Goal: Check status: Check status

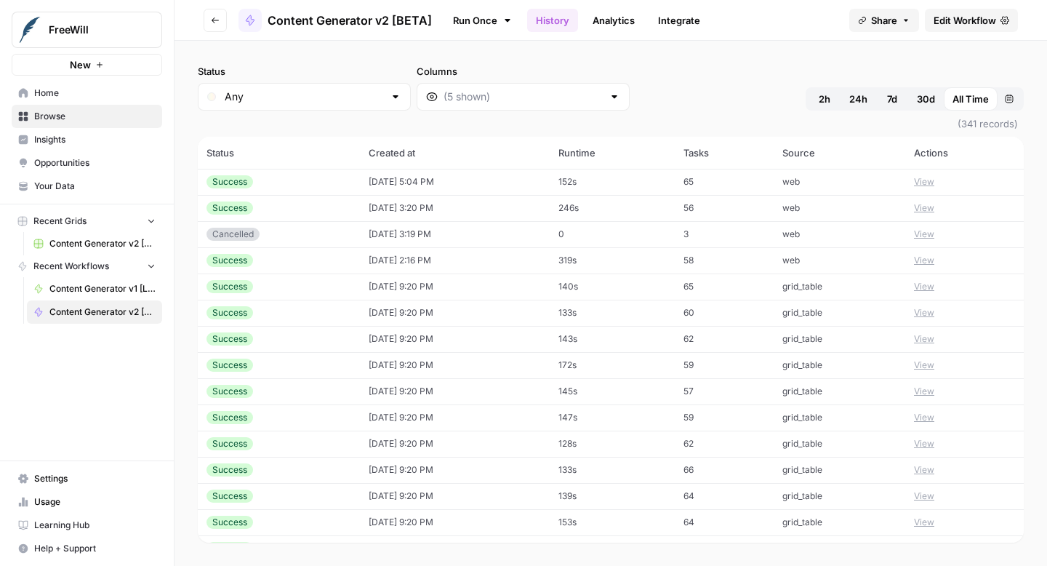
click at [933, 180] on button "View" at bounding box center [924, 181] width 20 height 13
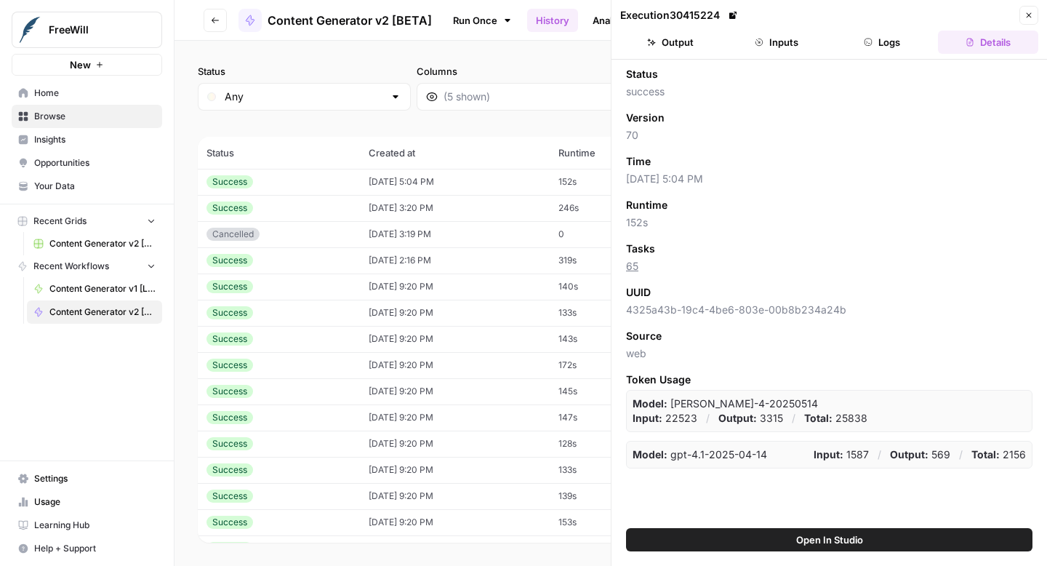
click at [691, 41] on button "Output" at bounding box center [670, 42] width 100 height 23
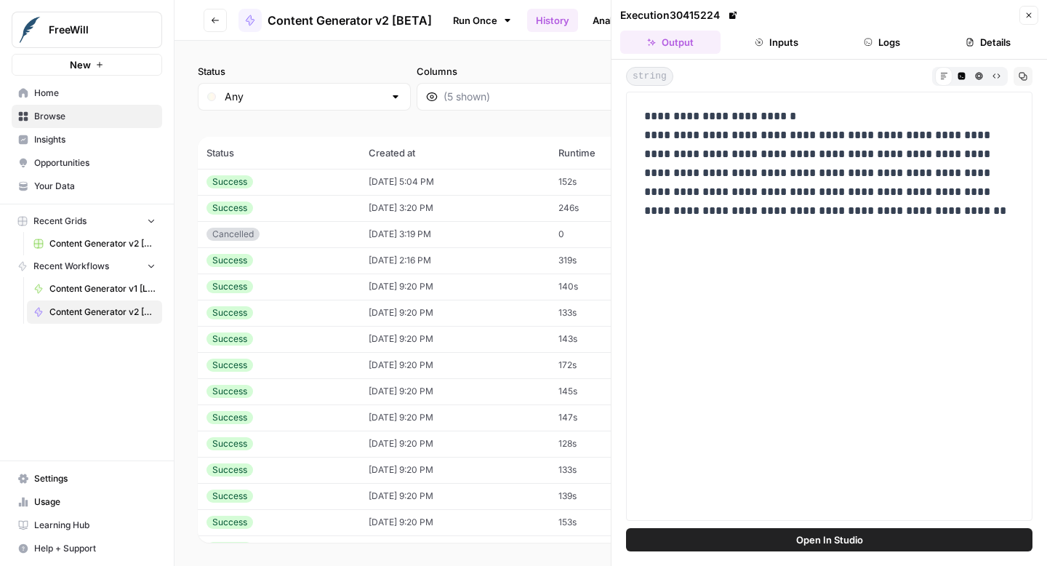
click at [785, 43] on button "Inputs" at bounding box center [776, 42] width 100 height 23
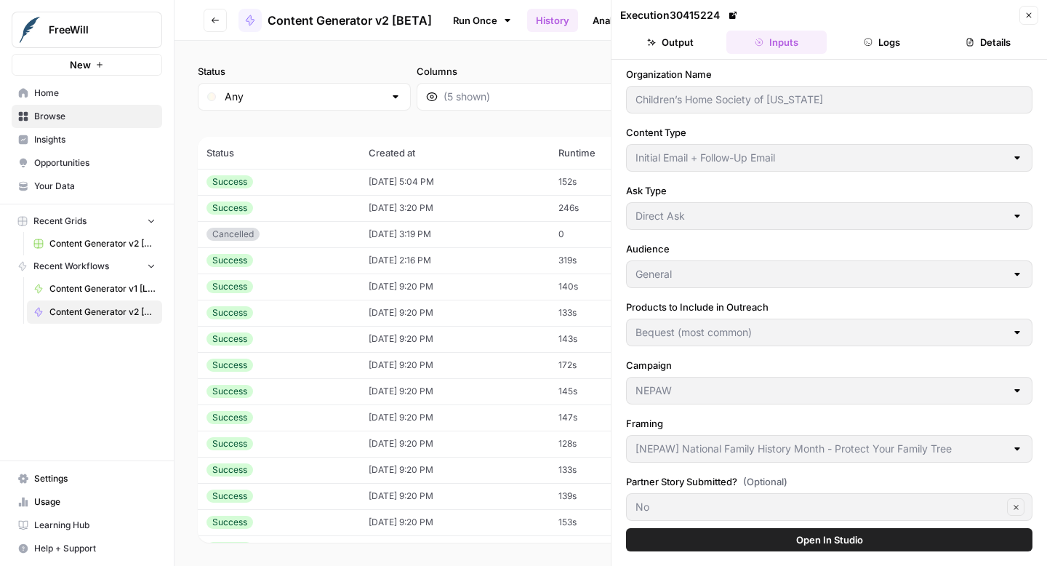
click at [895, 49] on button "Logs" at bounding box center [882, 42] width 100 height 23
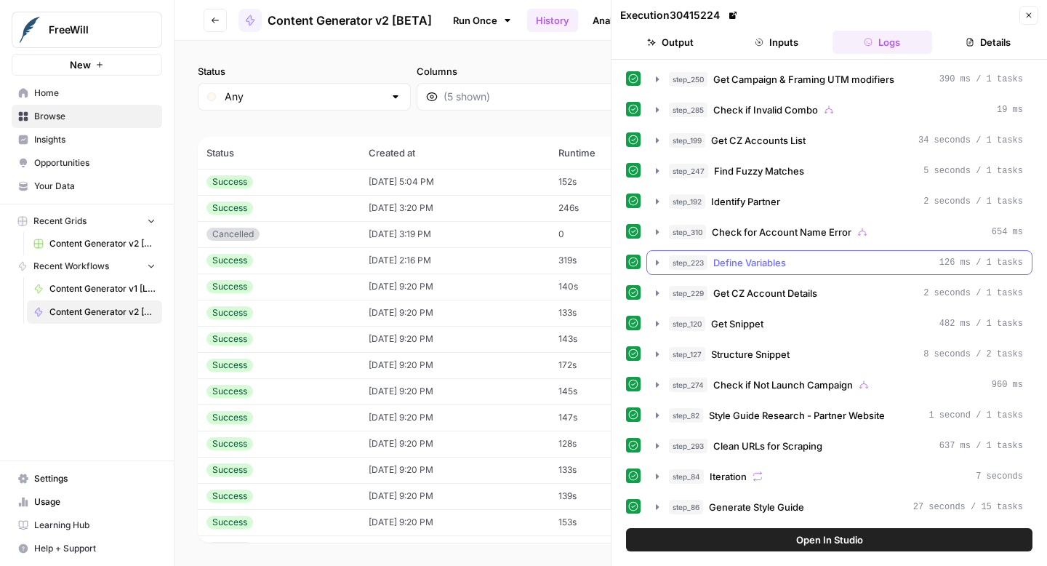
scroll to position [647, 0]
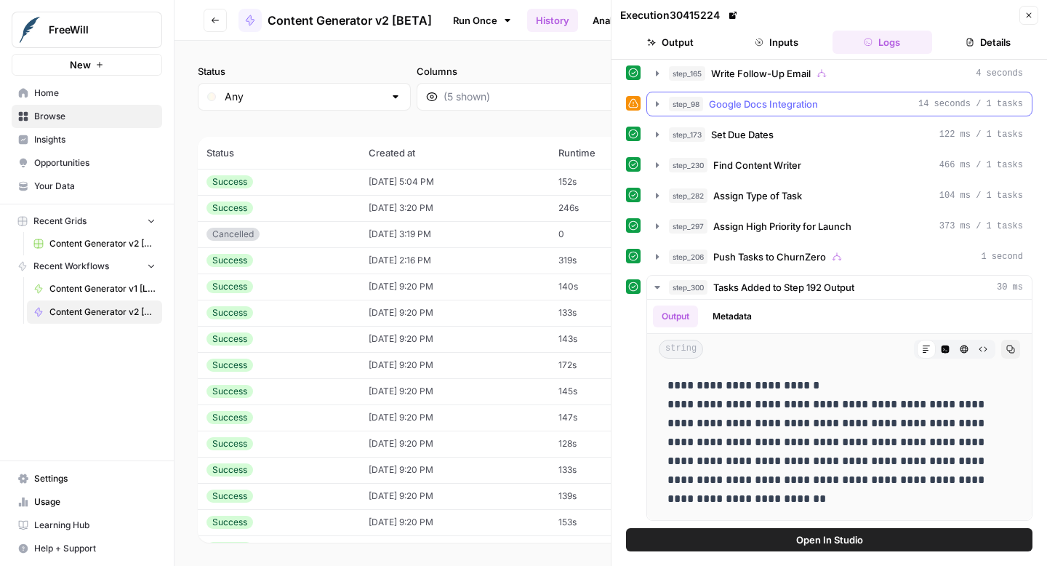
click at [657, 105] on icon "button" at bounding box center [657, 104] width 12 height 12
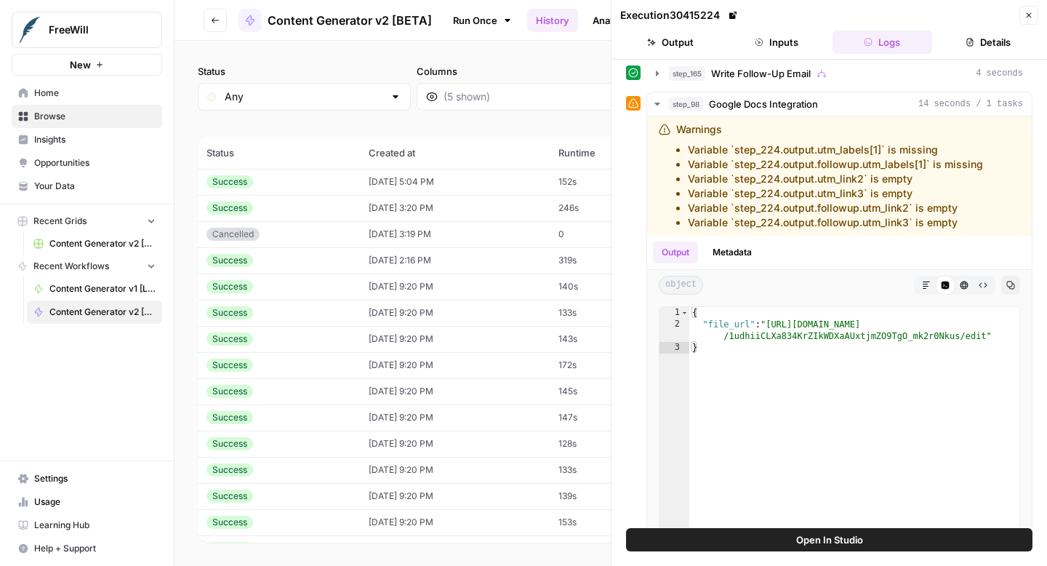
click at [986, 42] on button "Details" at bounding box center [988, 42] width 100 height 23
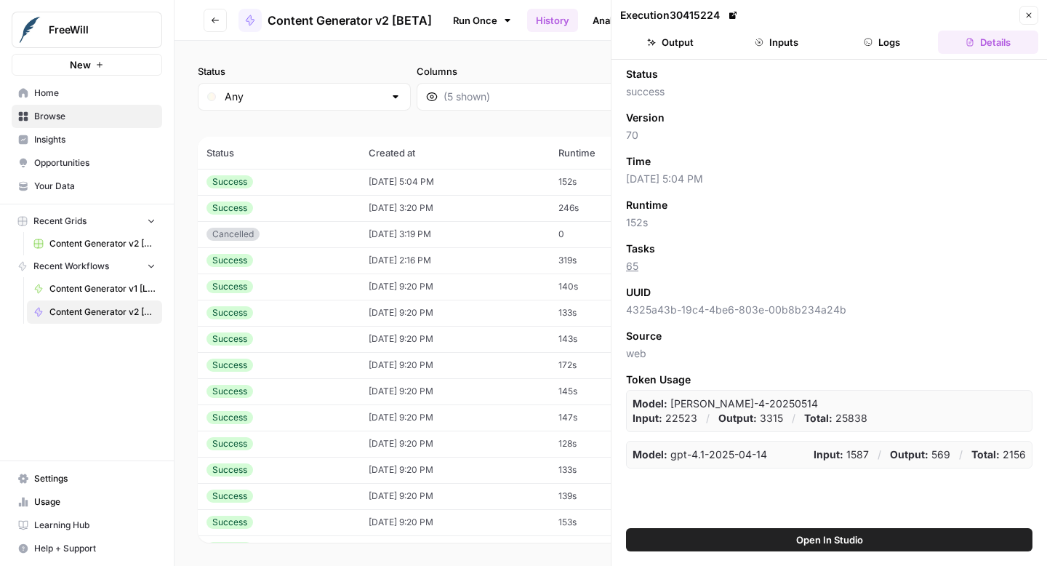
click at [1031, 15] on icon "button" at bounding box center [1028, 15] width 9 height 9
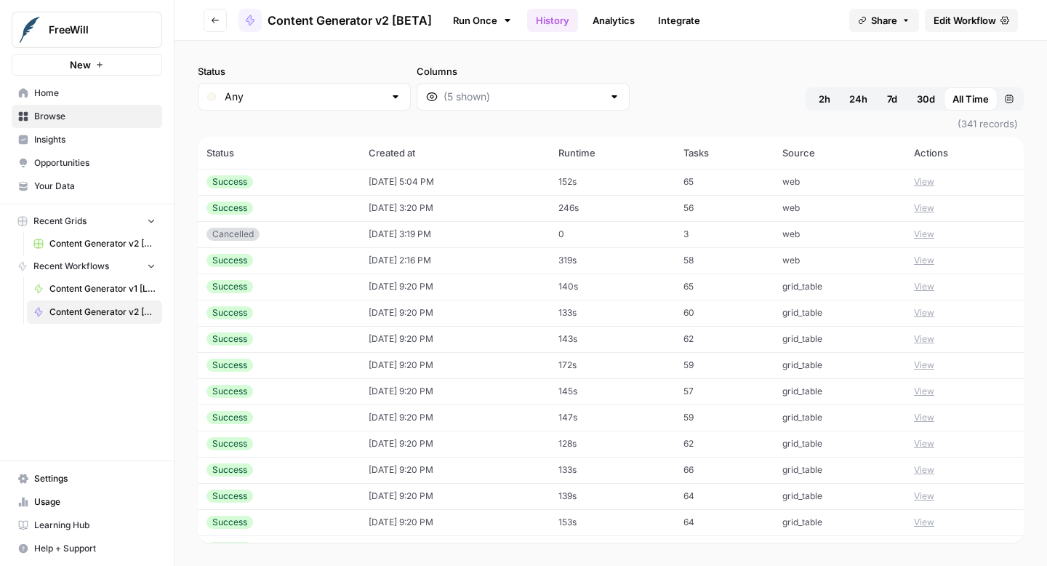
click at [931, 211] on button "View" at bounding box center [924, 207] width 20 height 13
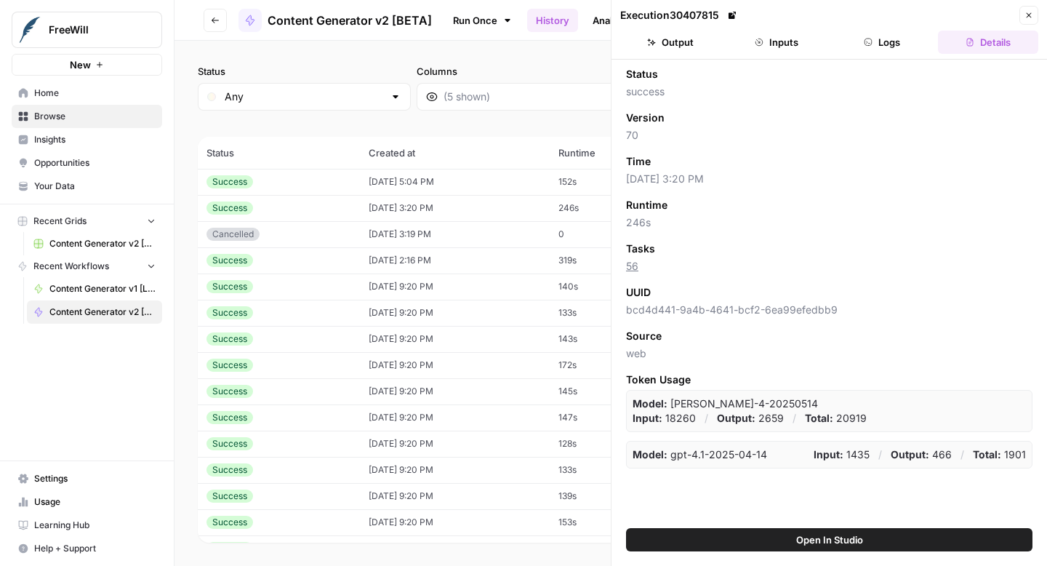
click at [680, 39] on button "Output" at bounding box center [670, 42] width 100 height 23
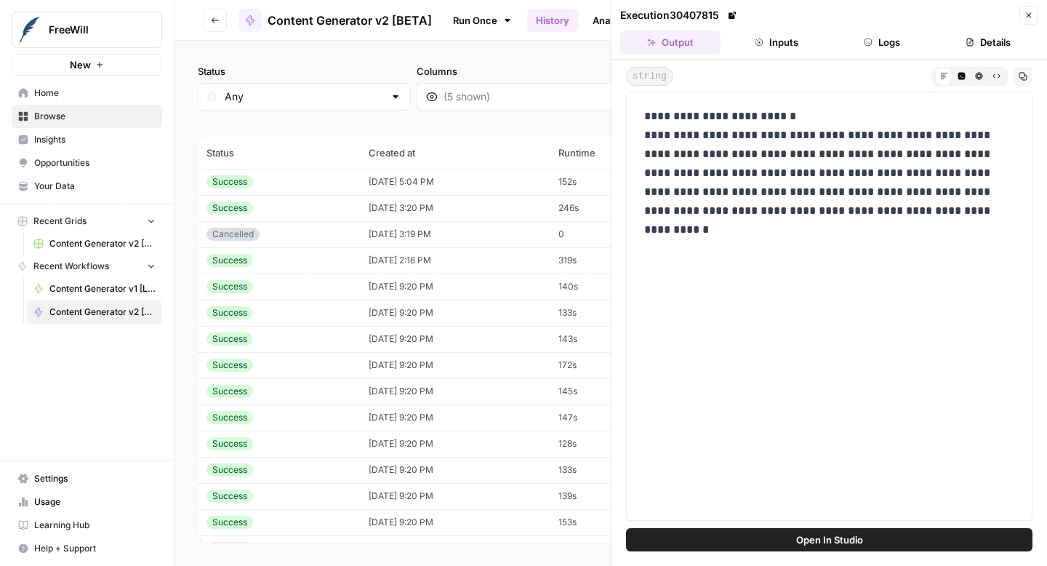
click at [784, 47] on button "Inputs" at bounding box center [776, 42] width 100 height 23
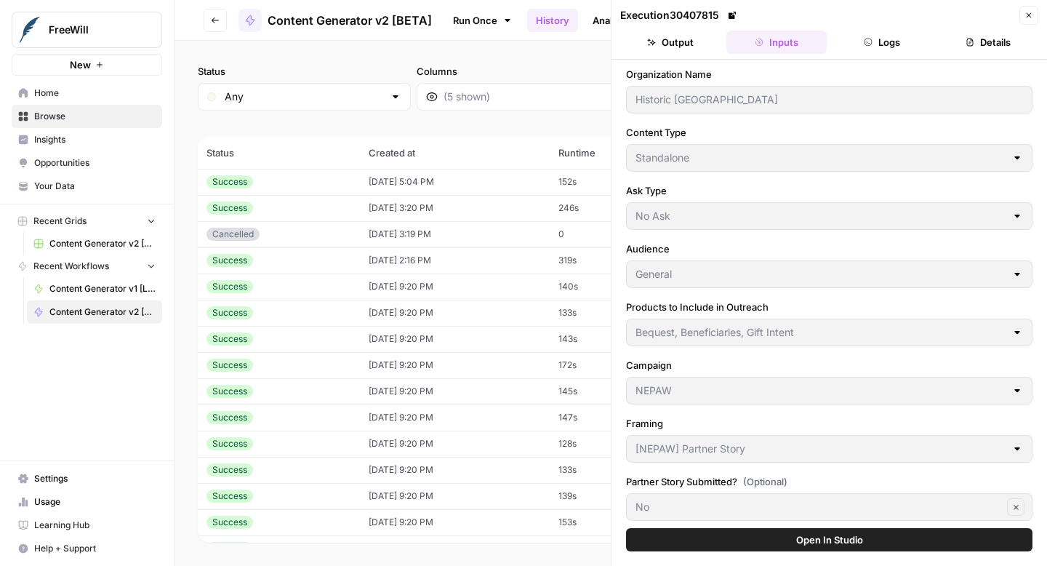
click at [877, 44] on button "Logs" at bounding box center [882, 42] width 100 height 23
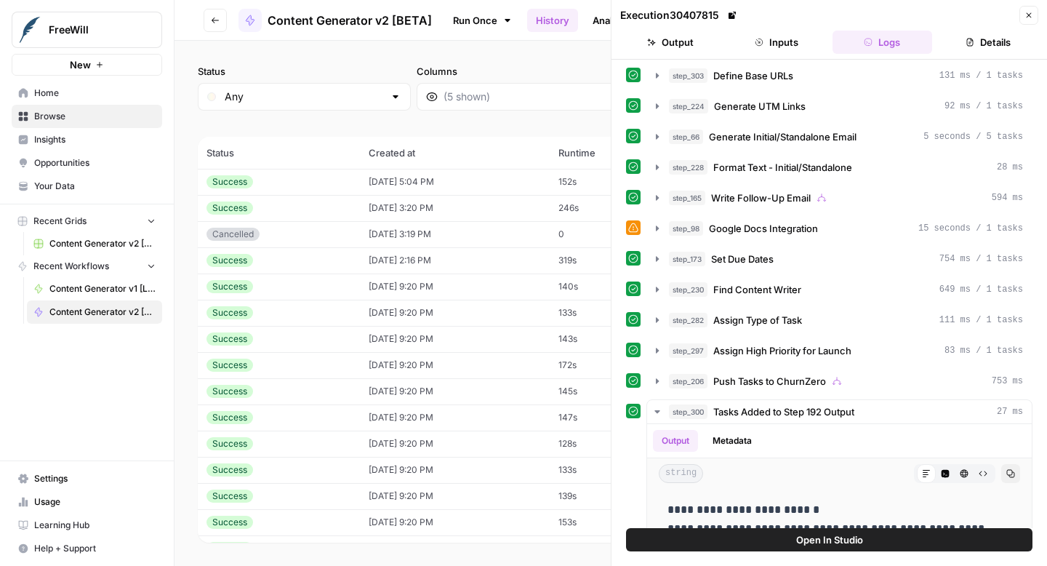
scroll to position [647, 0]
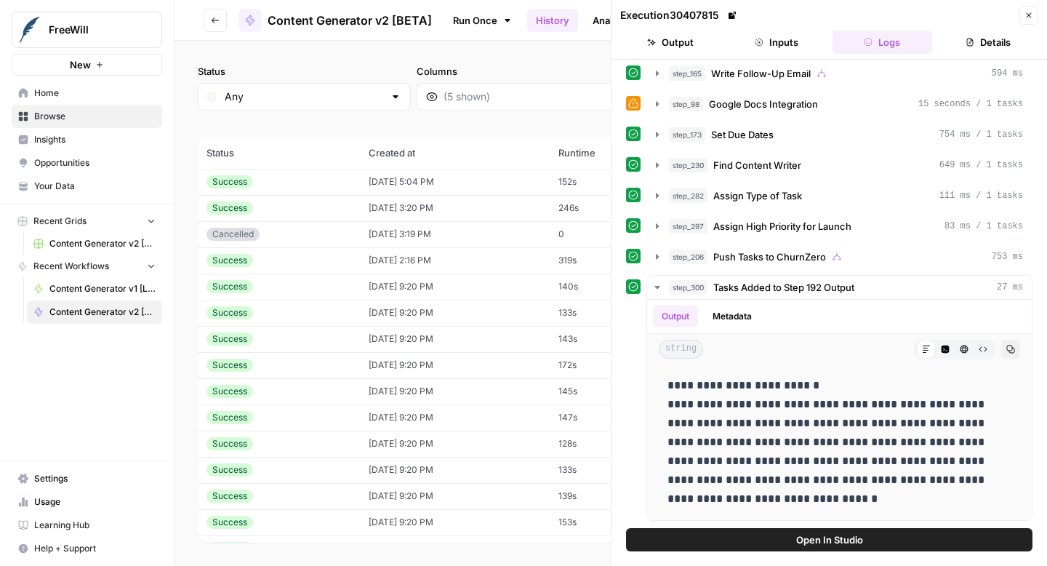
click at [1001, 41] on button "Details" at bounding box center [988, 42] width 100 height 23
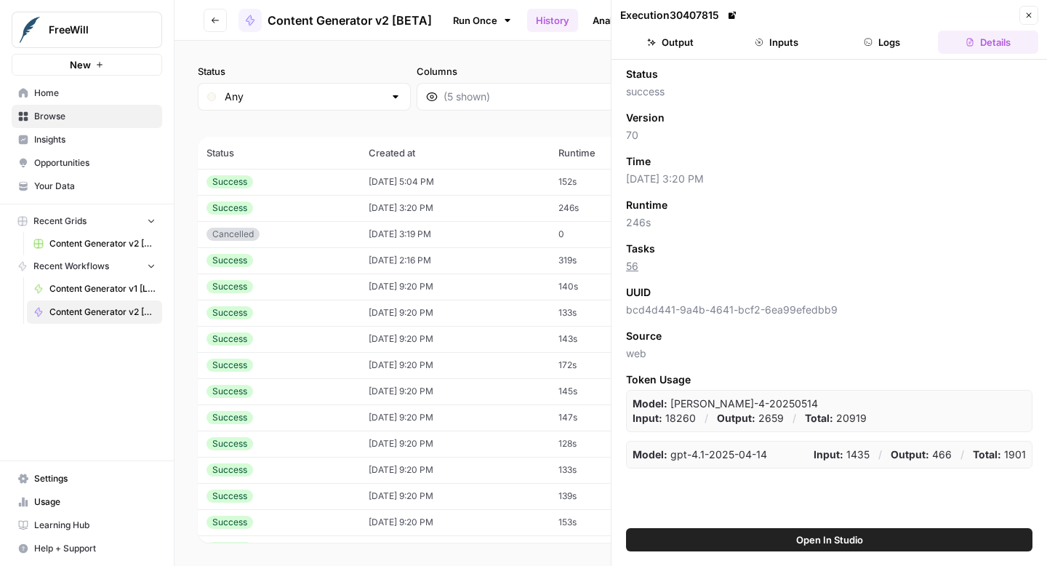
click at [1033, 17] on button "Close" at bounding box center [1028, 15] width 19 height 19
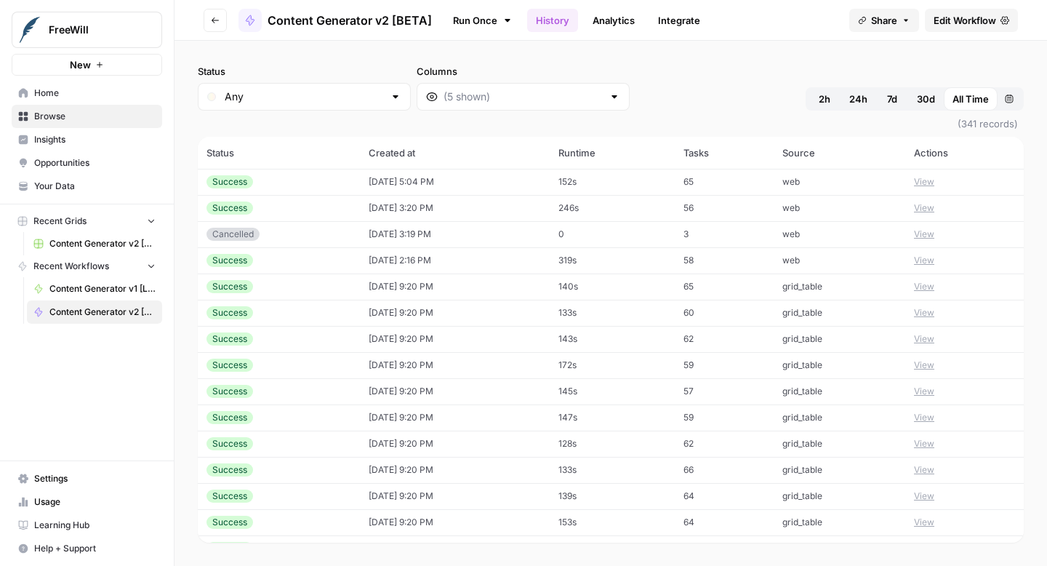
click at [928, 233] on button "View" at bounding box center [924, 234] width 20 height 13
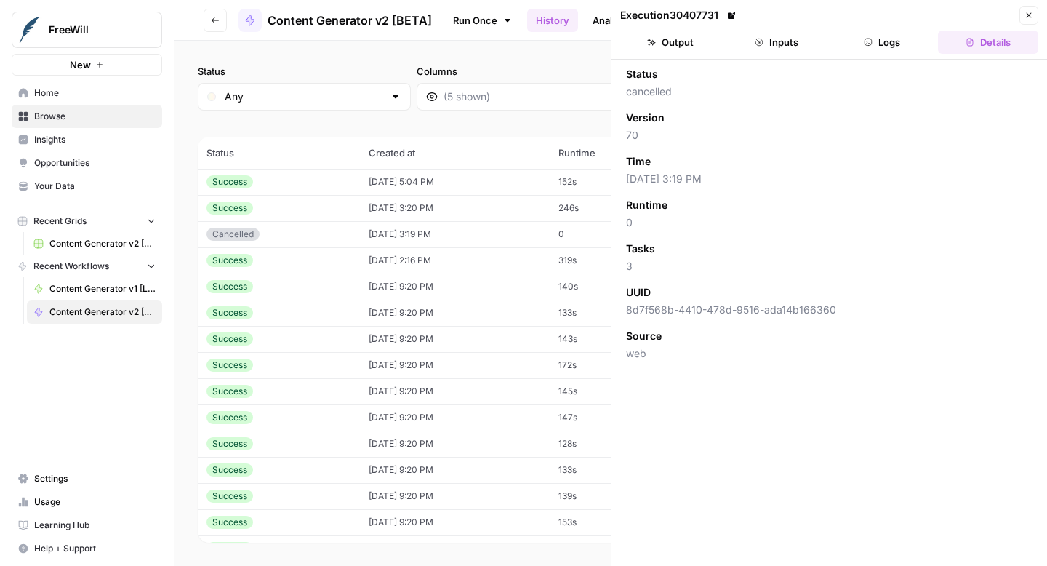
click at [781, 52] on button "Inputs" at bounding box center [776, 42] width 100 height 23
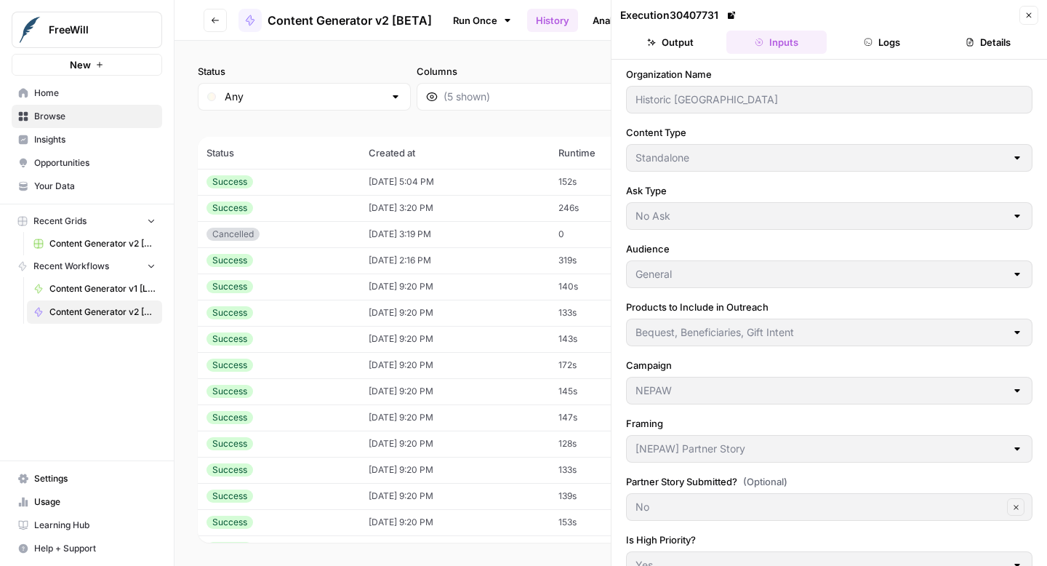
scroll to position [331, 0]
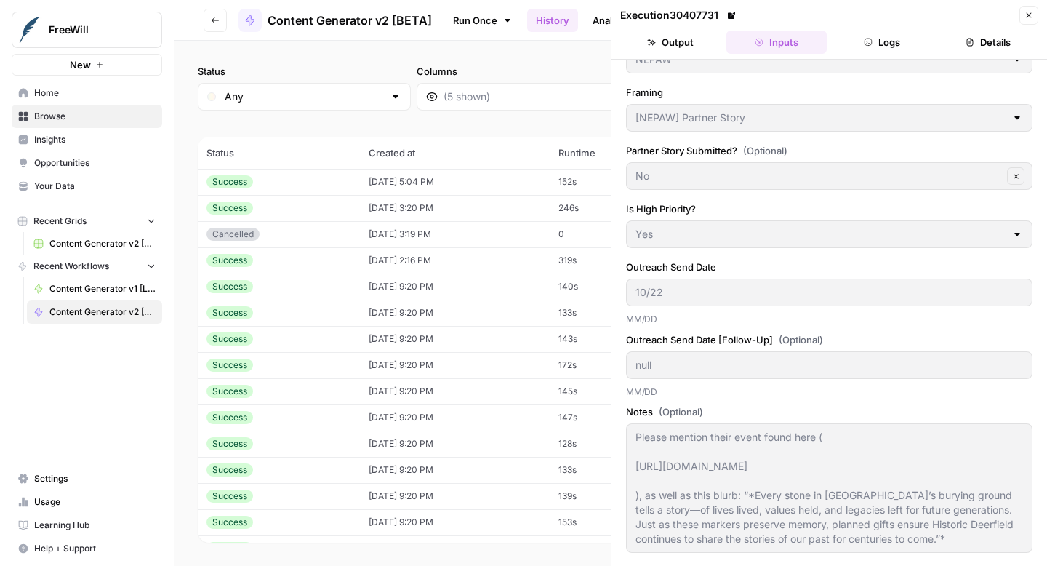
click at [1034, 11] on button "Close" at bounding box center [1028, 15] width 19 height 19
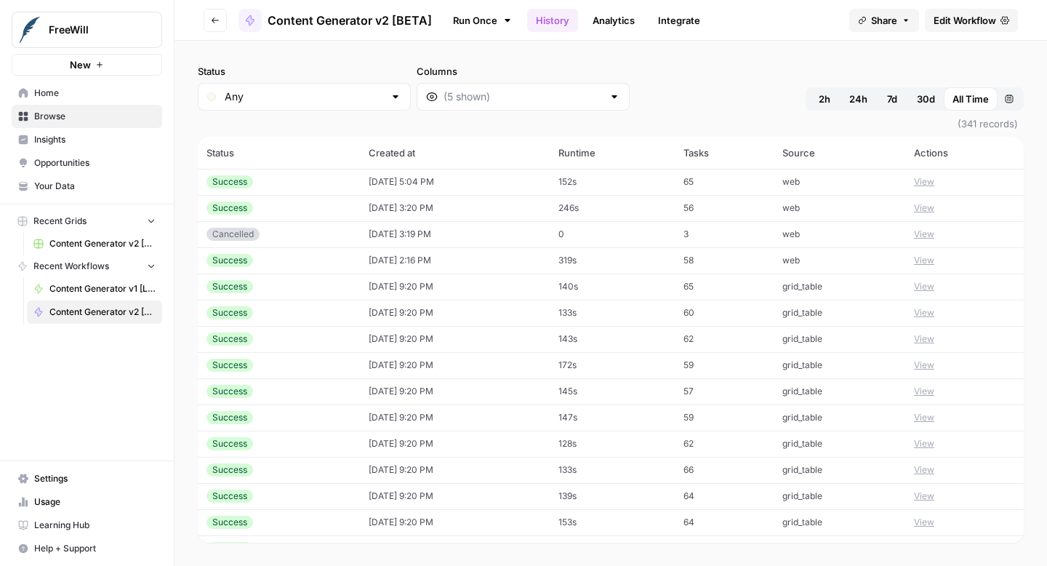
click at [931, 260] on button "View" at bounding box center [924, 260] width 20 height 13
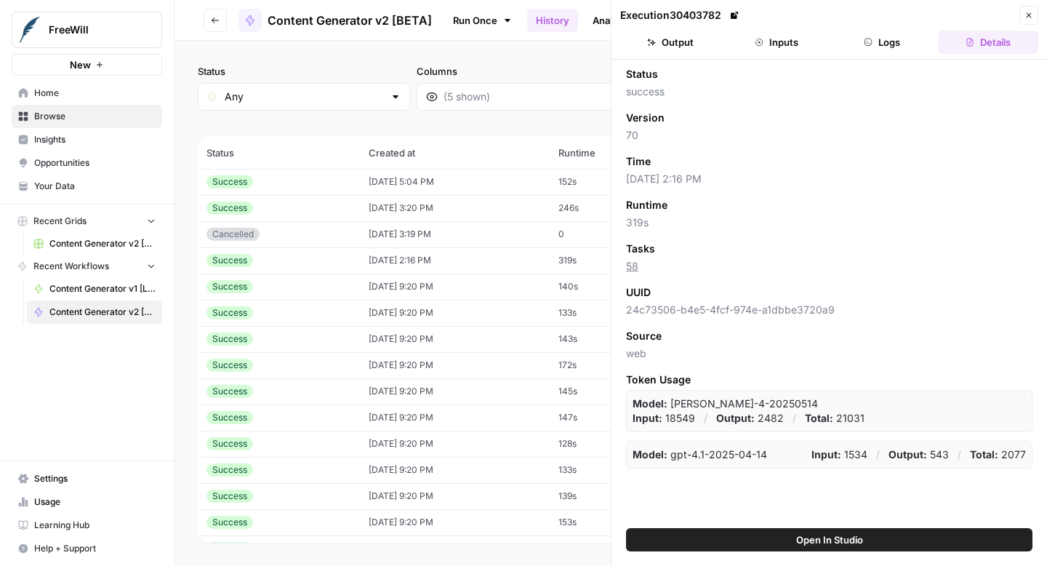
click at [687, 44] on button "Output" at bounding box center [670, 42] width 100 height 23
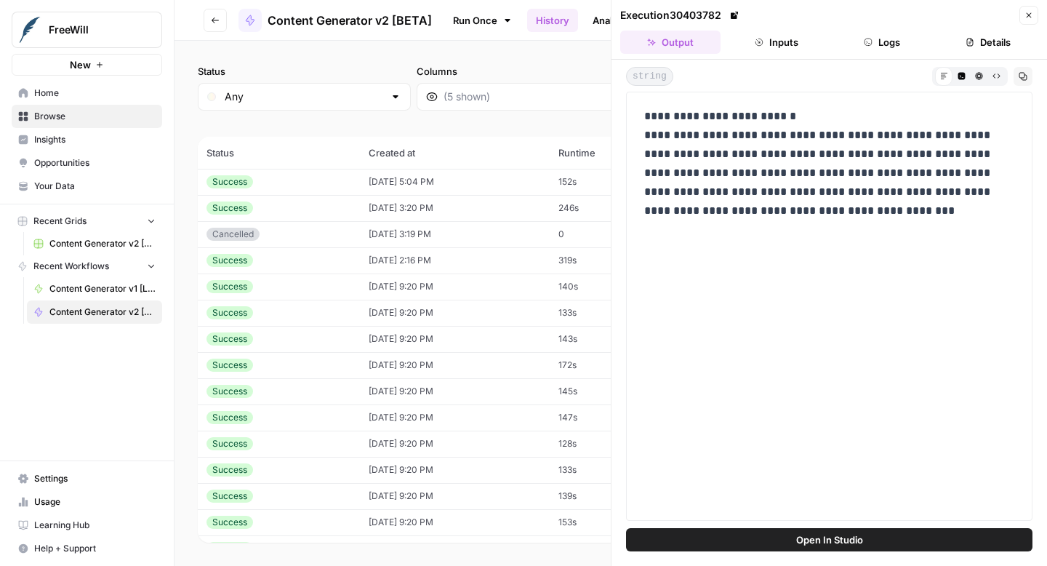
click at [779, 41] on button "Inputs" at bounding box center [776, 42] width 100 height 23
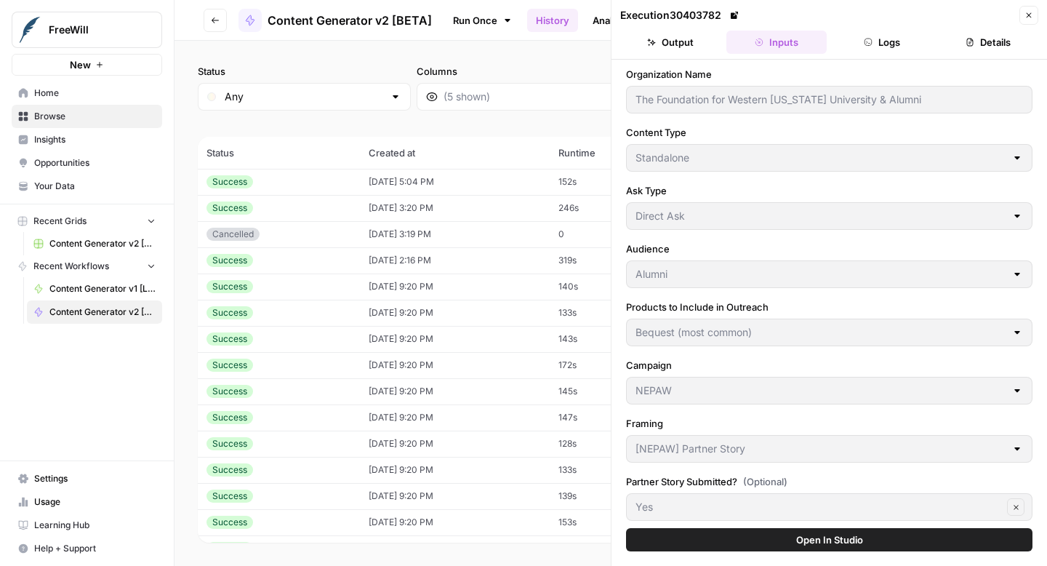
click at [882, 40] on button "Logs" at bounding box center [882, 42] width 100 height 23
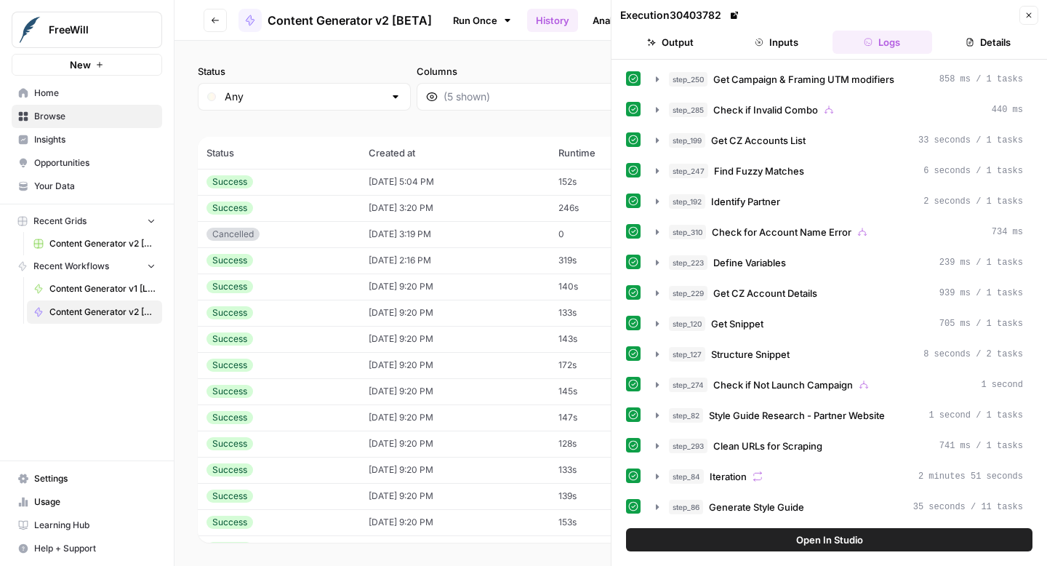
click at [996, 41] on button "Details" at bounding box center [988, 42] width 100 height 23
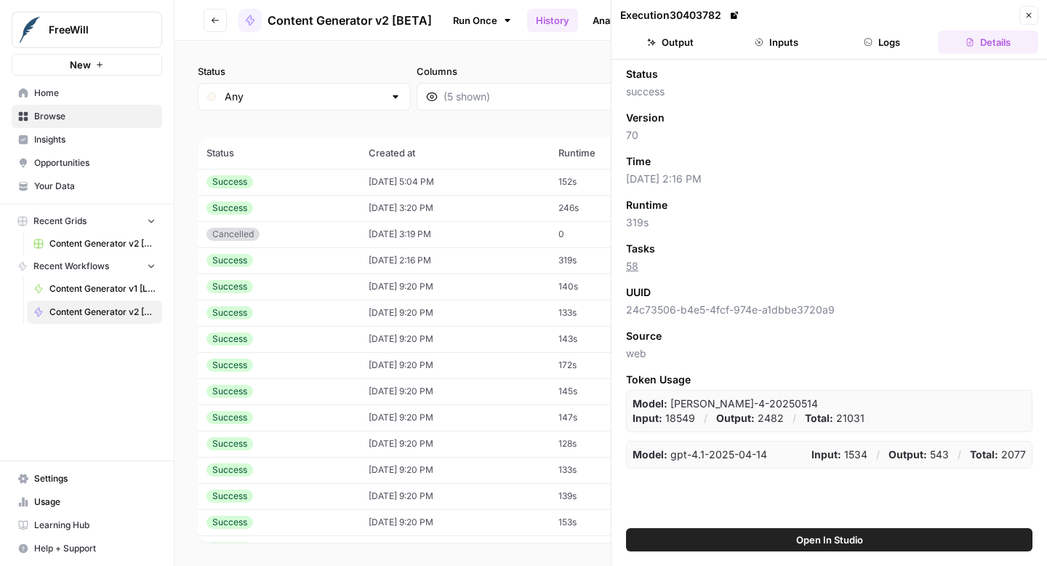
click at [1029, 15] on icon "button" at bounding box center [1028, 15] width 9 height 9
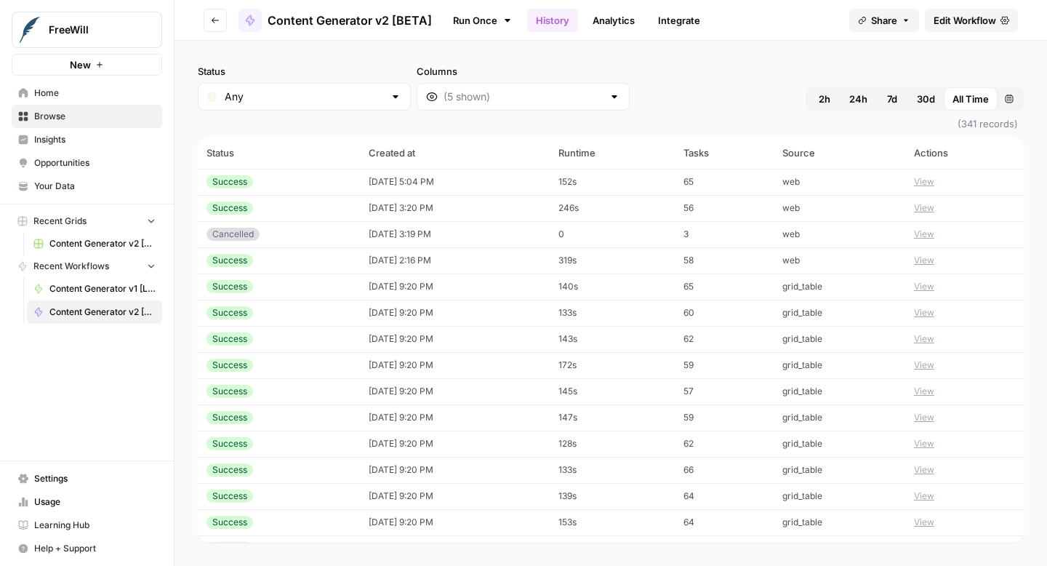
click at [933, 262] on button "View" at bounding box center [924, 260] width 20 height 13
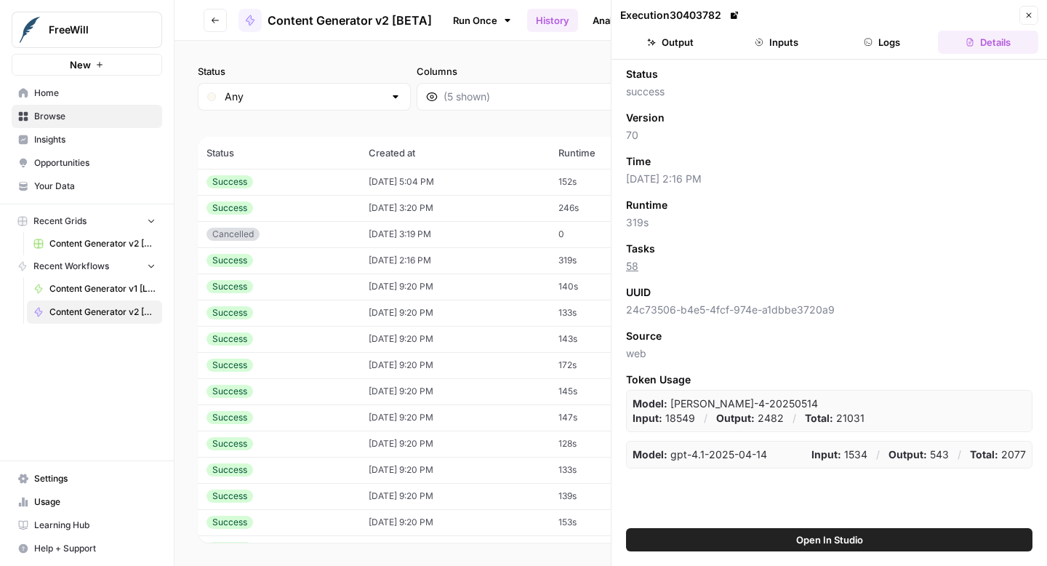
click at [661, 39] on button "Output" at bounding box center [670, 42] width 100 height 23
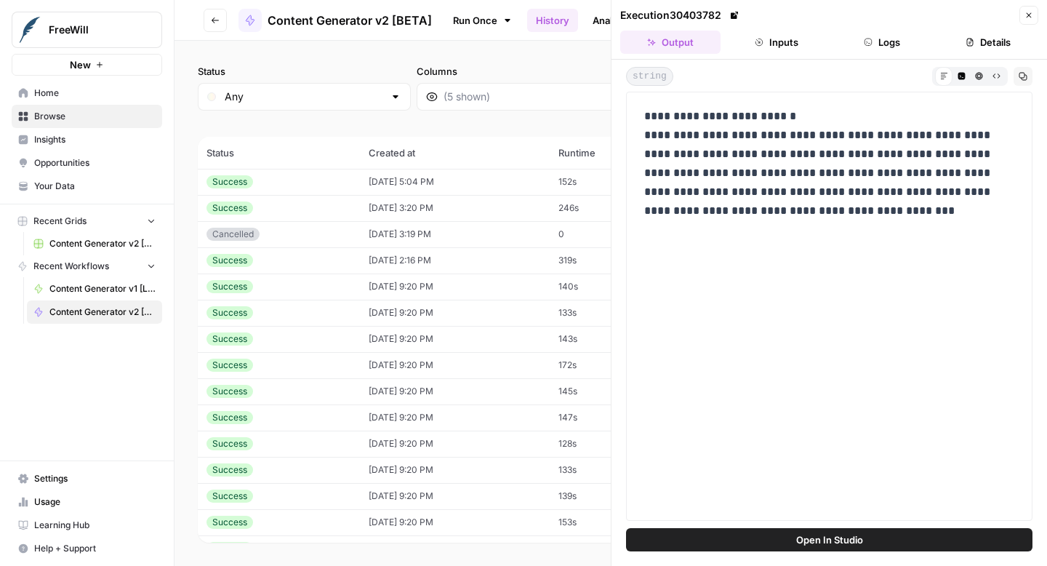
click at [779, 39] on button "Inputs" at bounding box center [776, 42] width 100 height 23
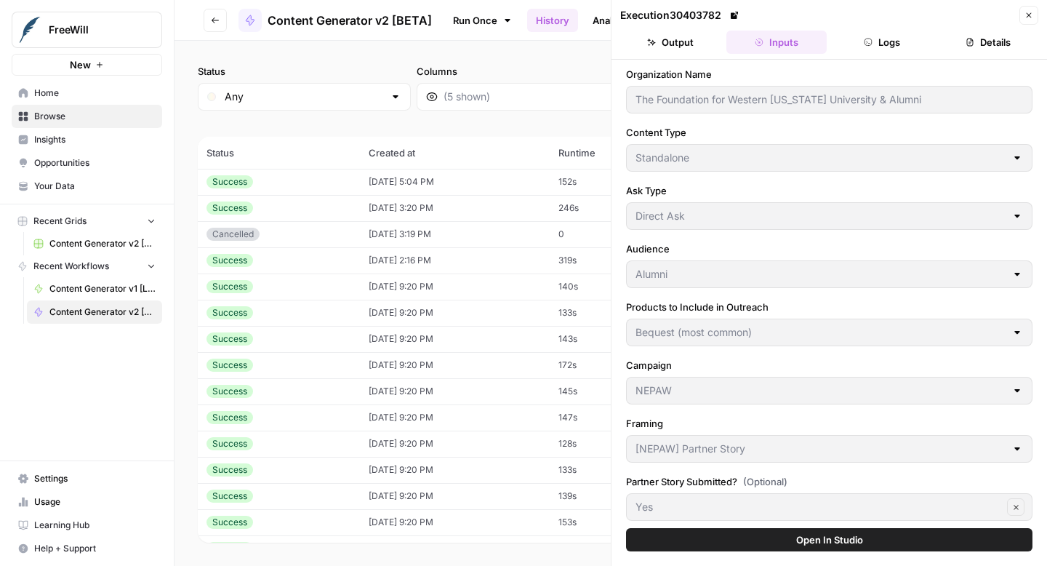
click at [1031, 23] on button "Close" at bounding box center [1028, 15] width 19 height 19
